Goal: Task Accomplishment & Management: Manage account settings

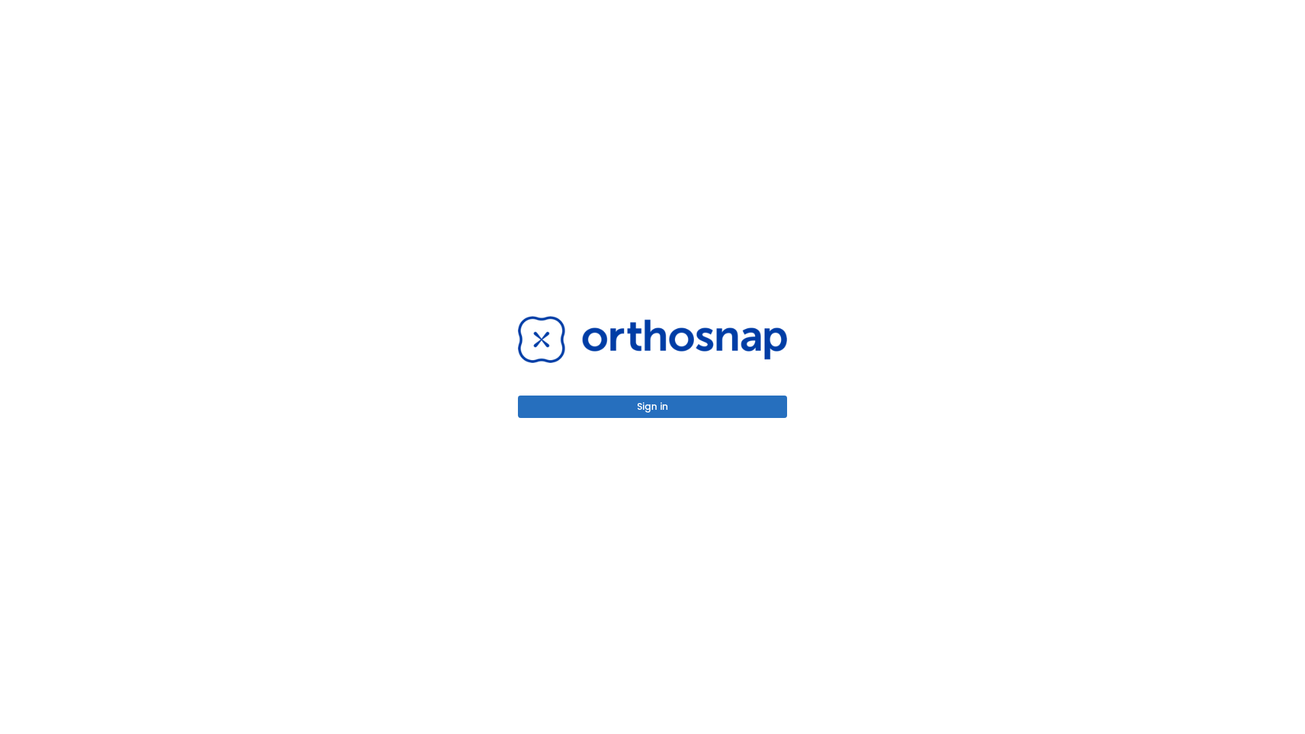
click at [652, 406] on button "Sign in" at bounding box center [652, 407] width 269 height 22
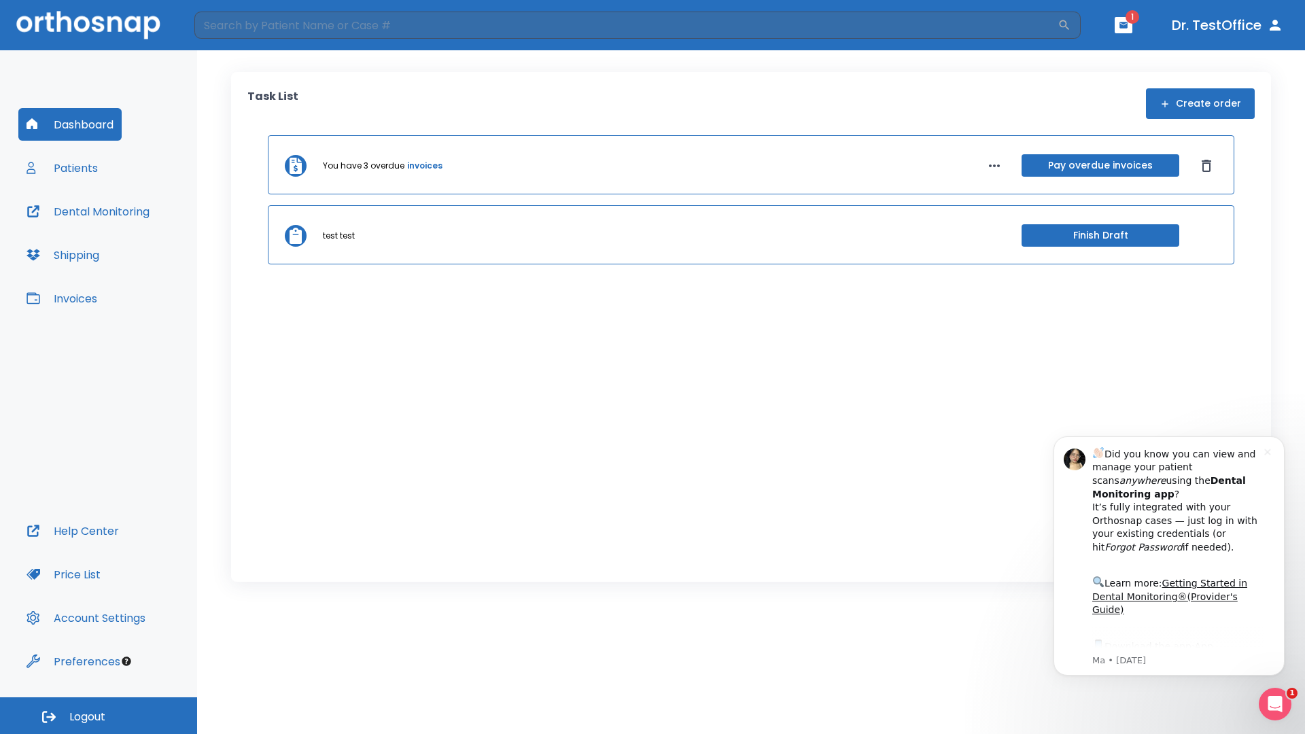
click at [99, 716] on span "Logout" at bounding box center [87, 717] width 36 height 15
